Goal: Check status: Check status

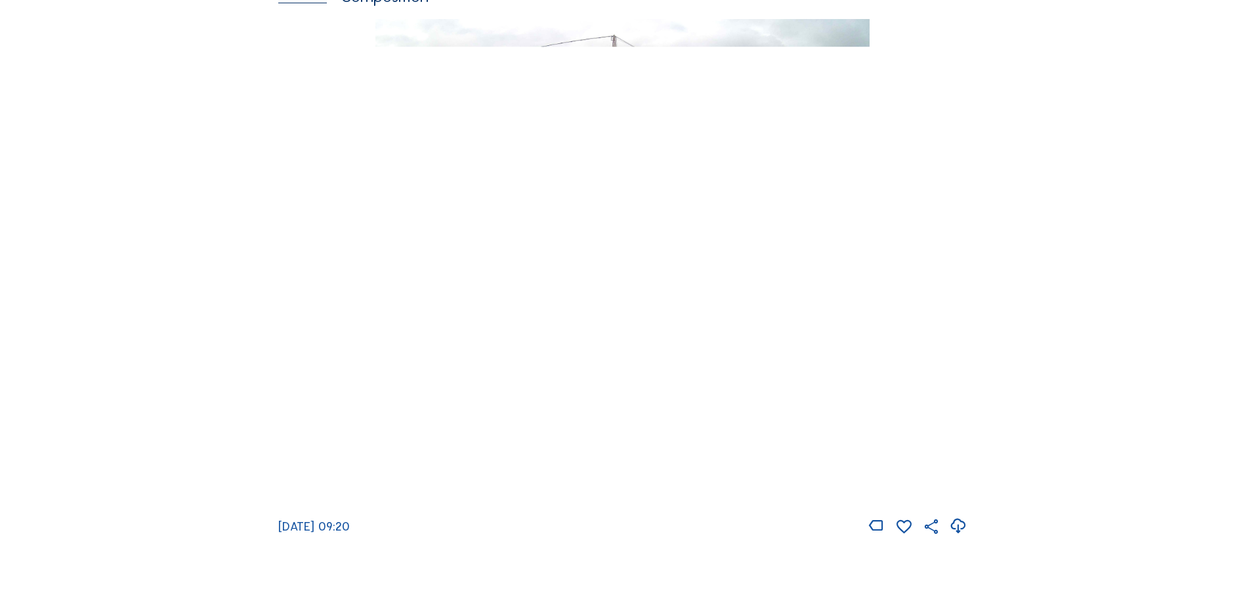
scroll to position [1707, 0]
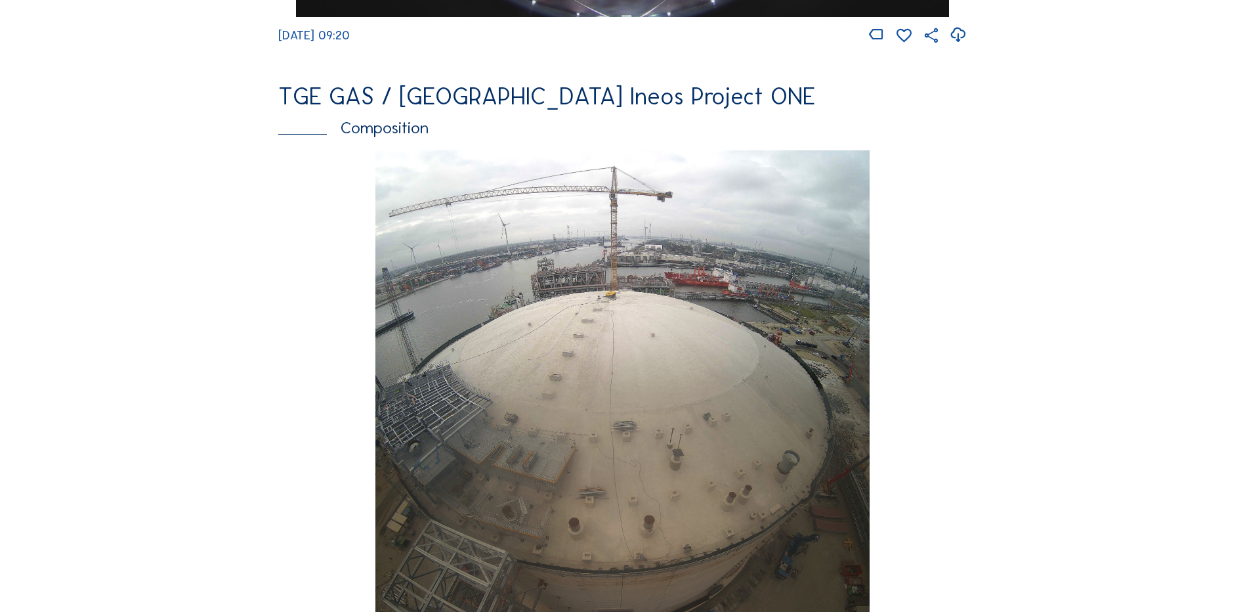
click at [373, 136] on div "Composition" at bounding box center [622, 127] width 689 height 16
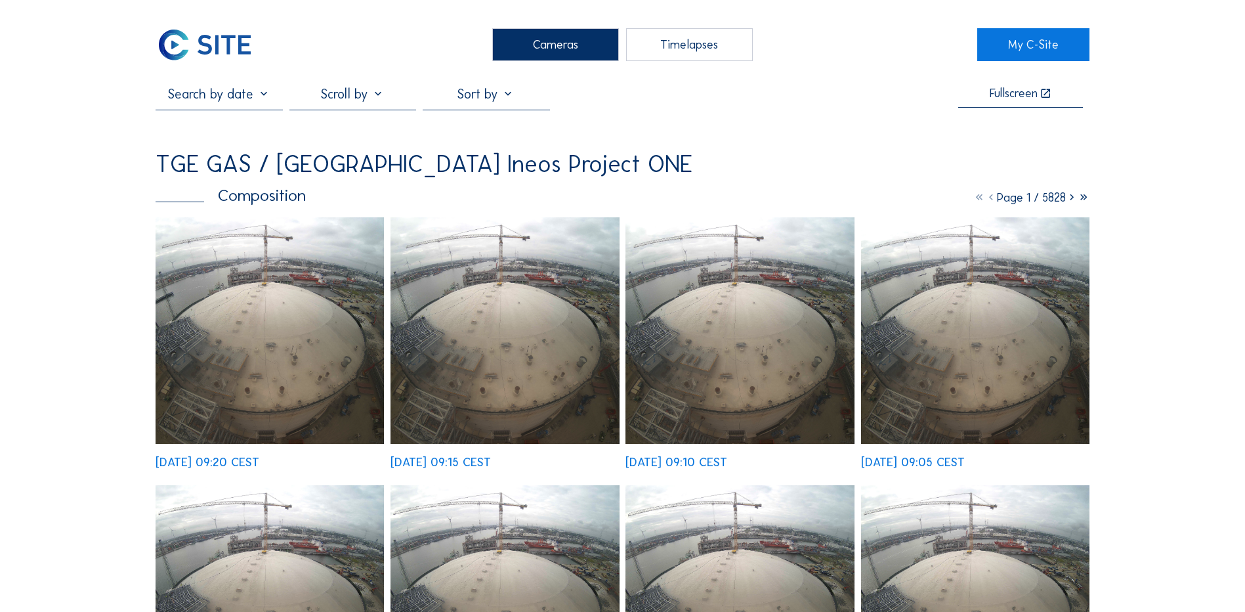
click at [238, 98] on input "text" at bounding box center [219, 94] width 127 height 16
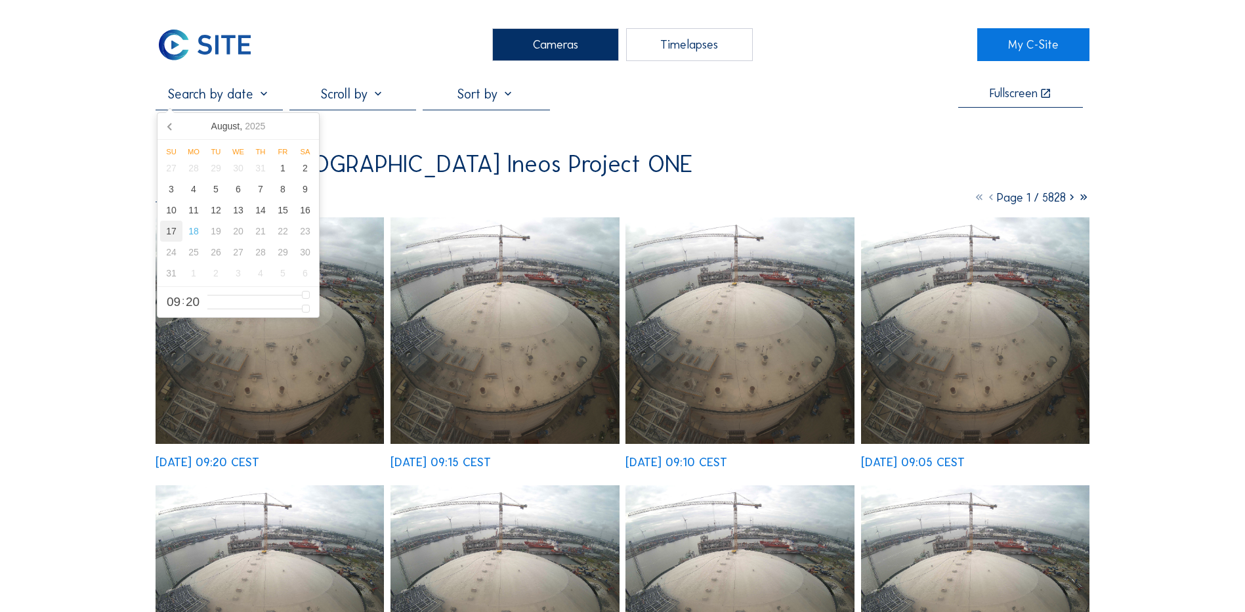
click at [170, 232] on div "17" at bounding box center [171, 231] width 22 height 21
type input "[DATE] 09:20"
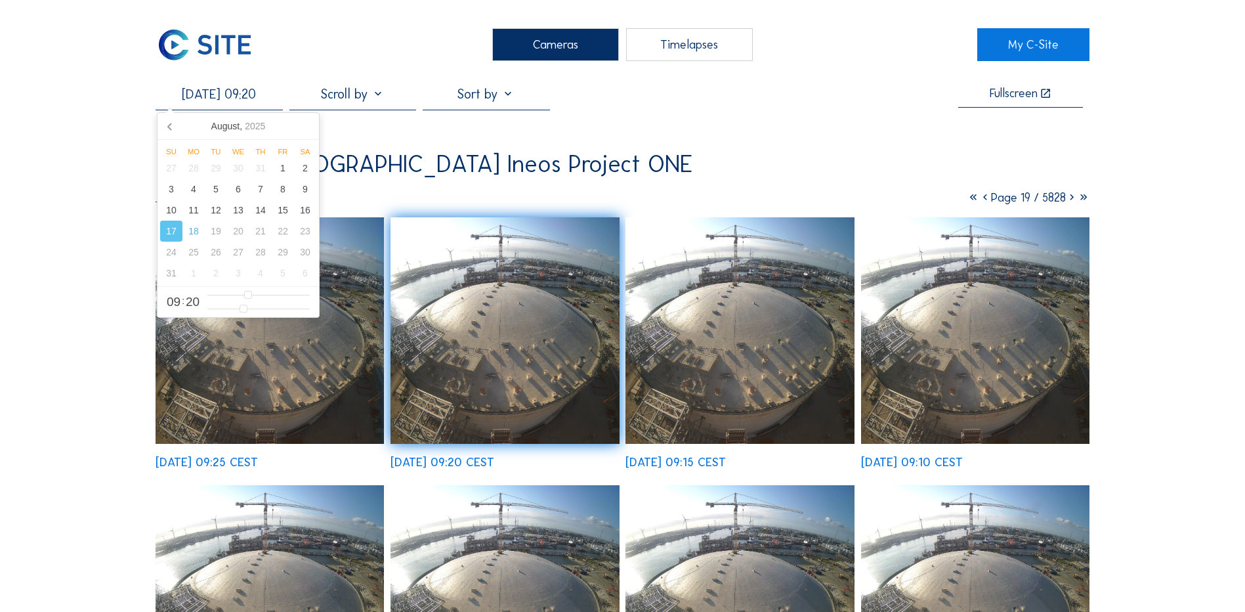
click at [968, 377] on img at bounding box center [975, 330] width 228 height 226
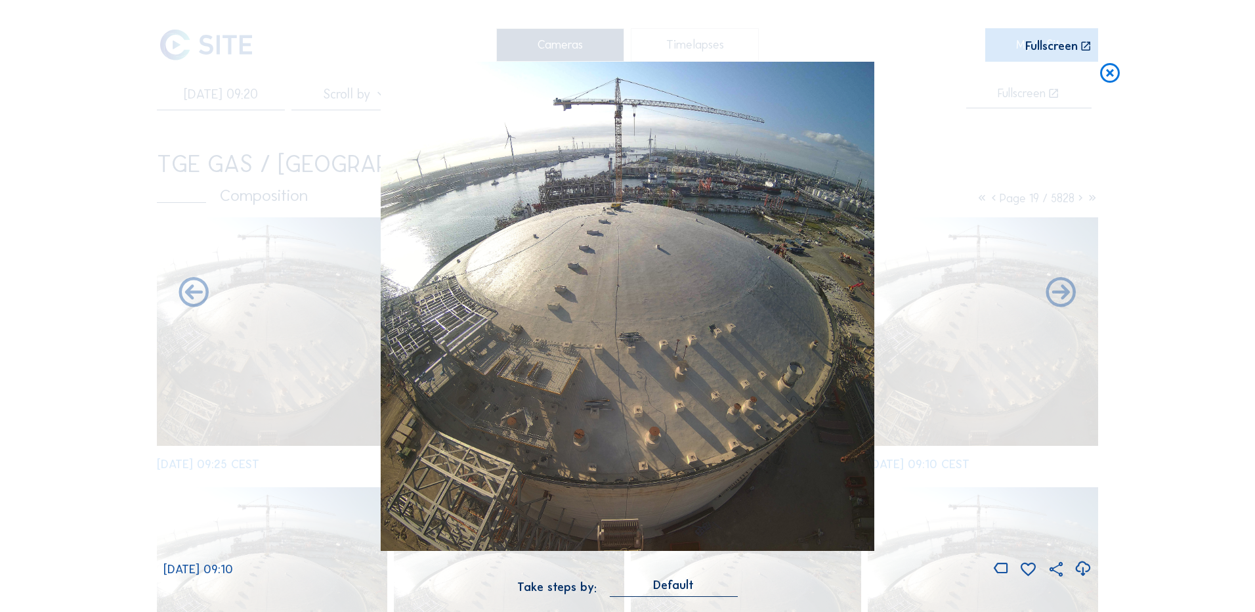
click at [1080, 570] on icon at bounding box center [1083, 569] width 18 height 22
click at [1229, 213] on div "Scroll to travel through time | Press 'Alt' Button + Scroll to Zoom | Click and…" at bounding box center [627, 306] width 1255 height 612
click at [1110, 72] on icon at bounding box center [1110, 74] width 24 height 24
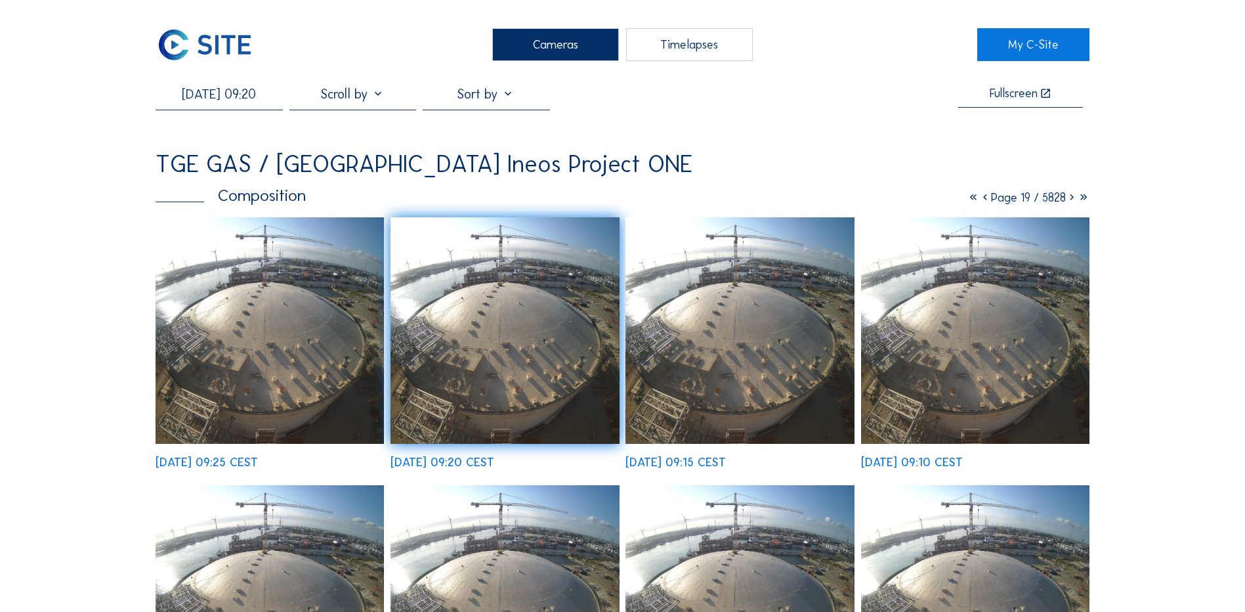
click at [576, 43] on div "Cameras" at bounding box center [555, 44] width 127 height 33
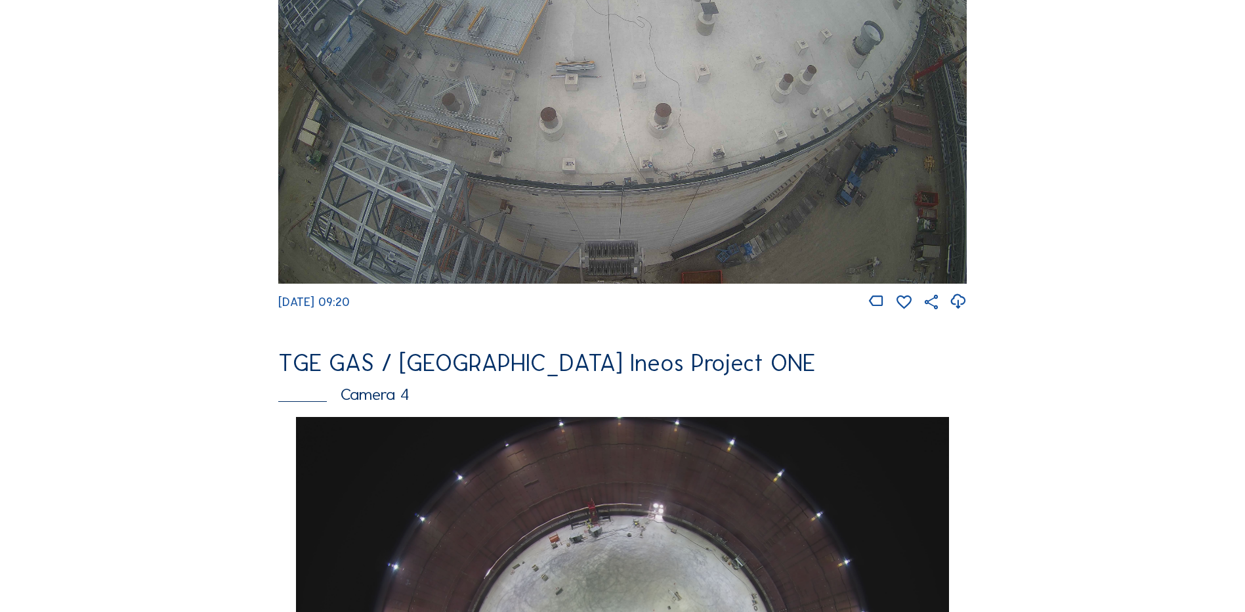
scroll to position [853, 0]
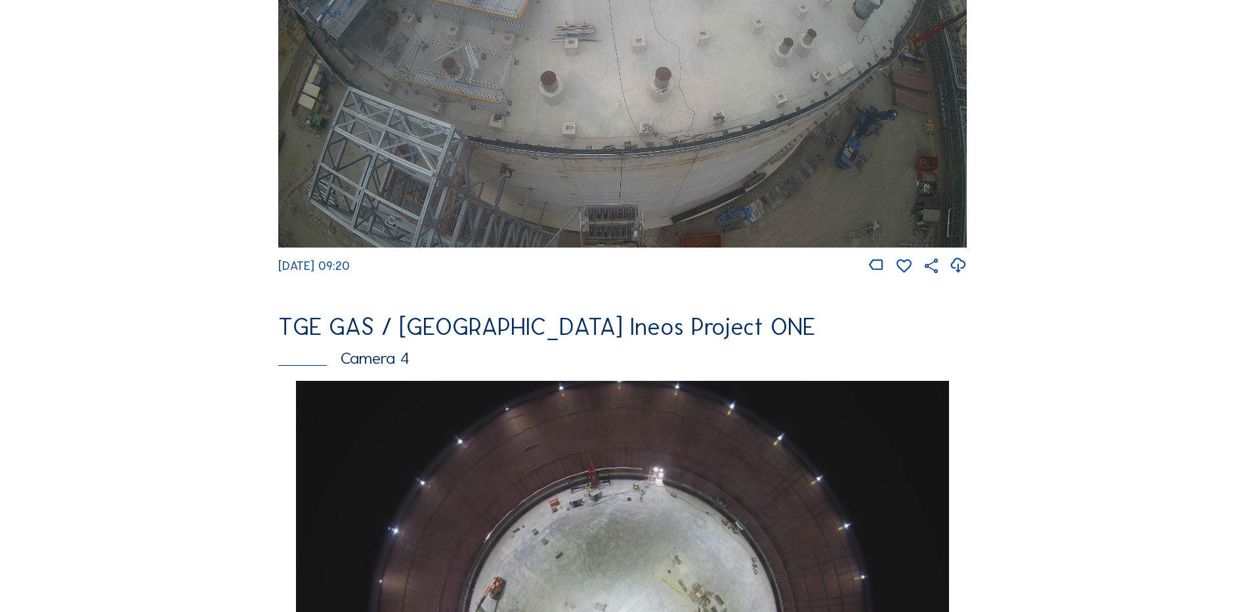
click at [402, 366] on div "Camera 4" at bounding box center [622, 358] width 689 height 16
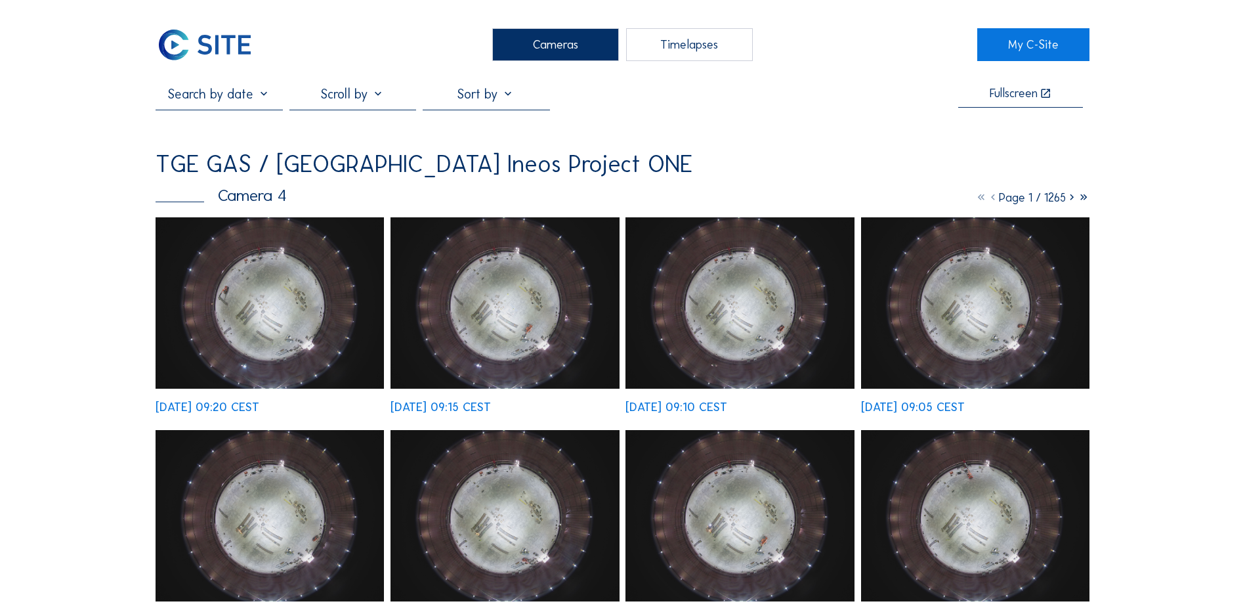
click at [241, 102] on input "text" at bounding box center [219, 94] width 127 height 16
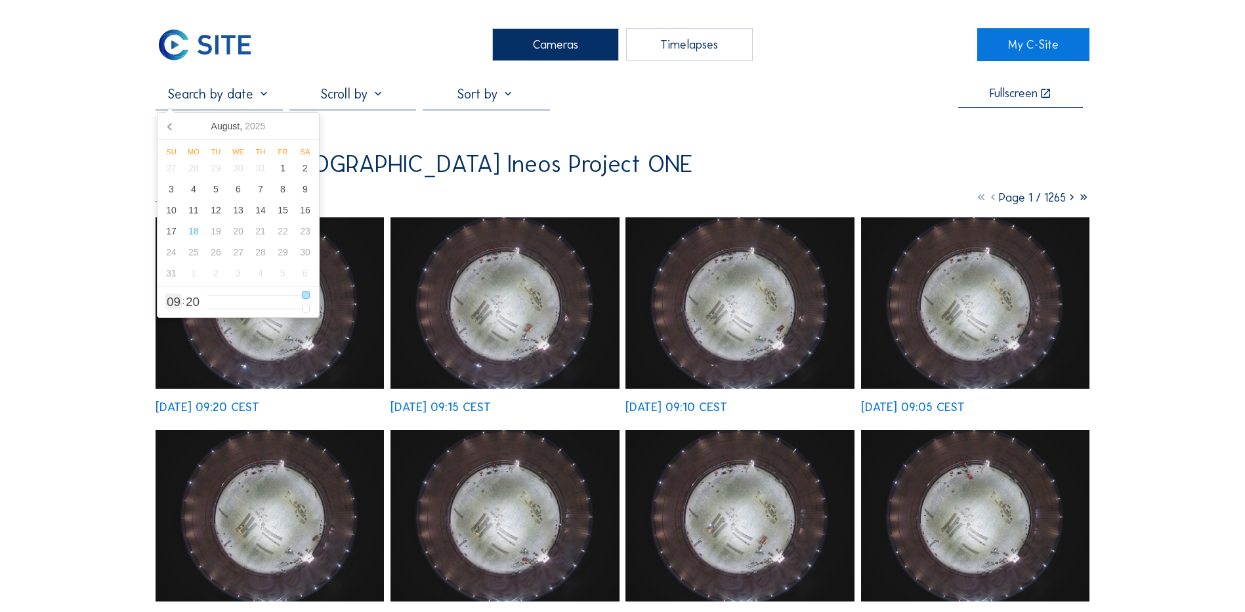
type input "8"
type input "[DATE] 07:20"
drag, startPoint x: 306, startPoint y: 296, endPoint x: 288, endPoint y: 296, distance: 17.7
type input "7"
click at [288, 296] on input "range" at bounding box center [258, 294] width 102 height 11
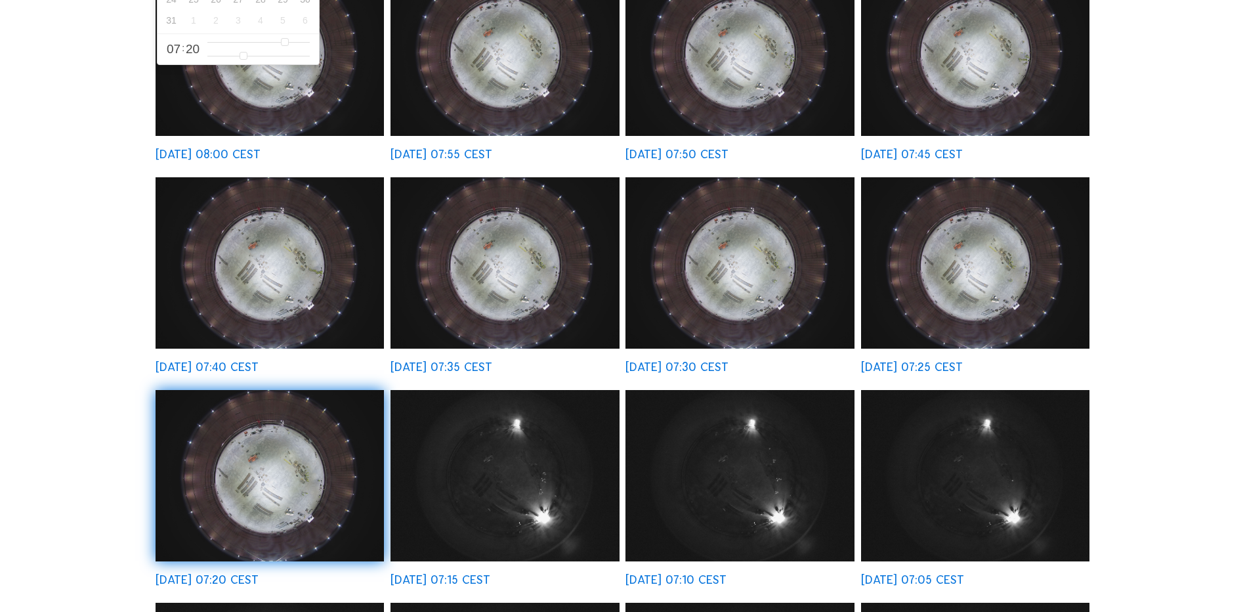
scroll to position [394, 0]
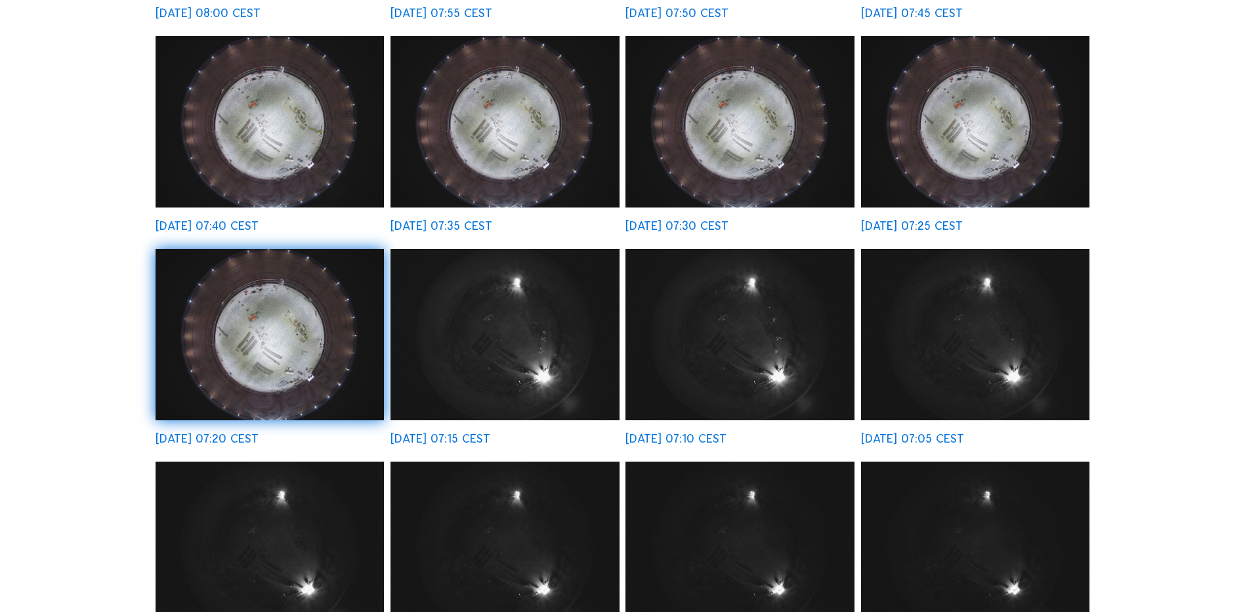
click at [290, 362] on img at bounding box center [270, 334] width 228 height 171
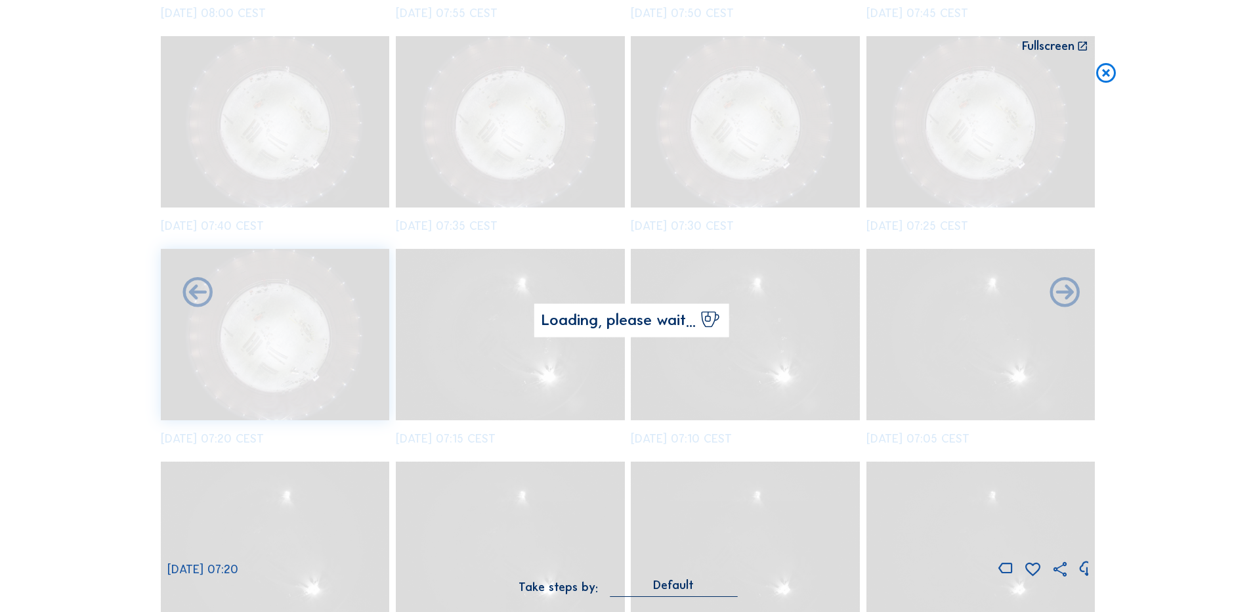
scroll to position [396, 0]
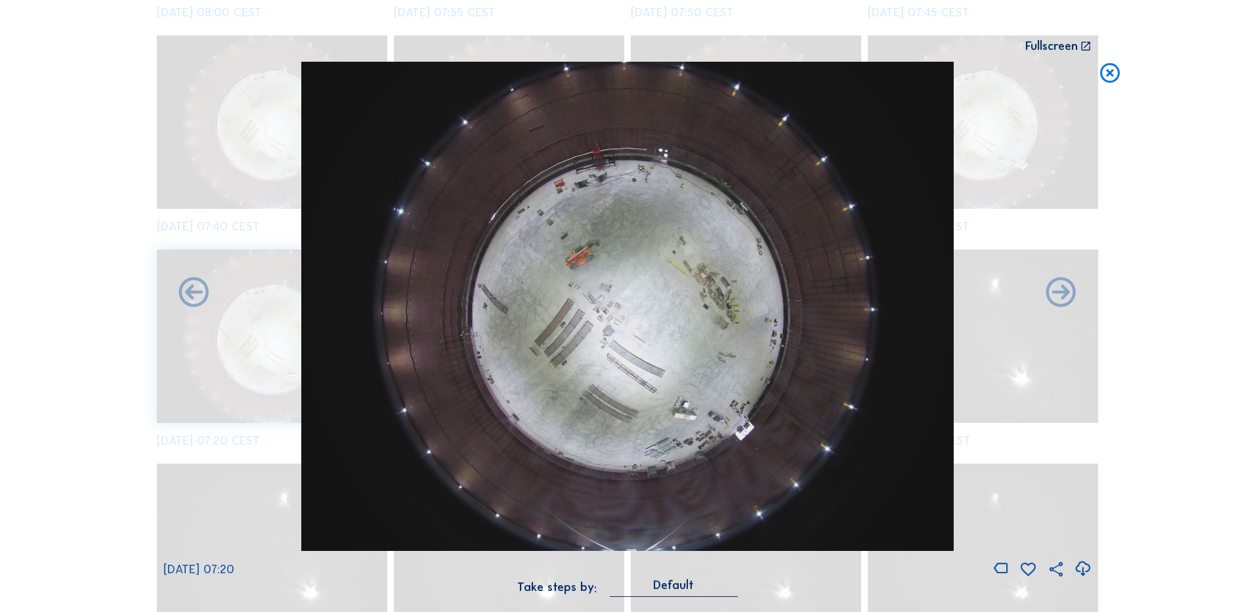
click at [1086, 563] on icon at bounding box center [1083, 569] width 18 height 22
click at [1192, 276] on div "Scroll to travel through time | Press 'Alt' Button + Scroll to Zoom | Click and…" at bounding box center [627, 306] width 1255 height 612
click at [1110, 75] on icon at bounding box center [1110, 74] width 24 height 24
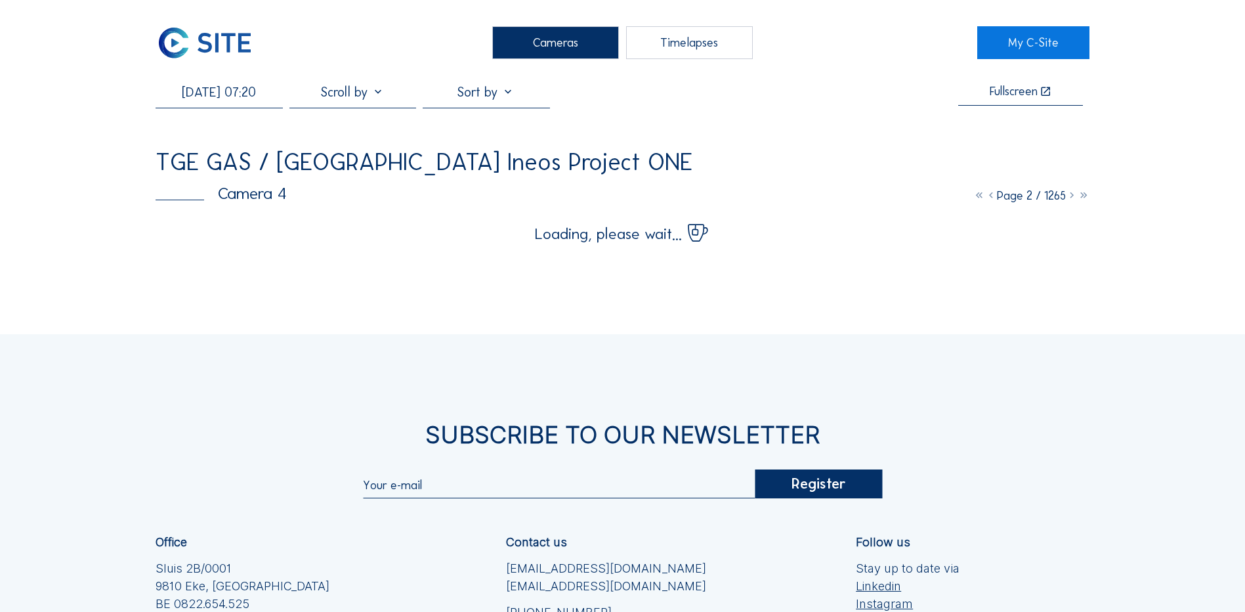
scroll to position [0, 0]
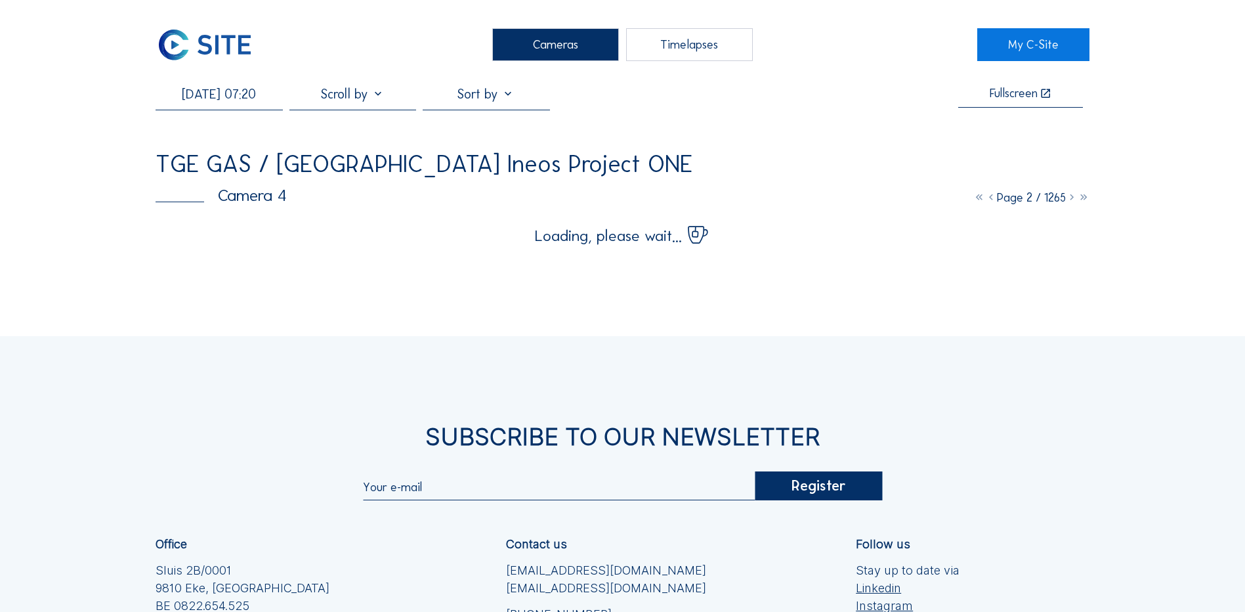
click at [578, 49] on div "Cameras" at bounding box center [555, 44] width 127 height 33
